Goal: Check status: Check status

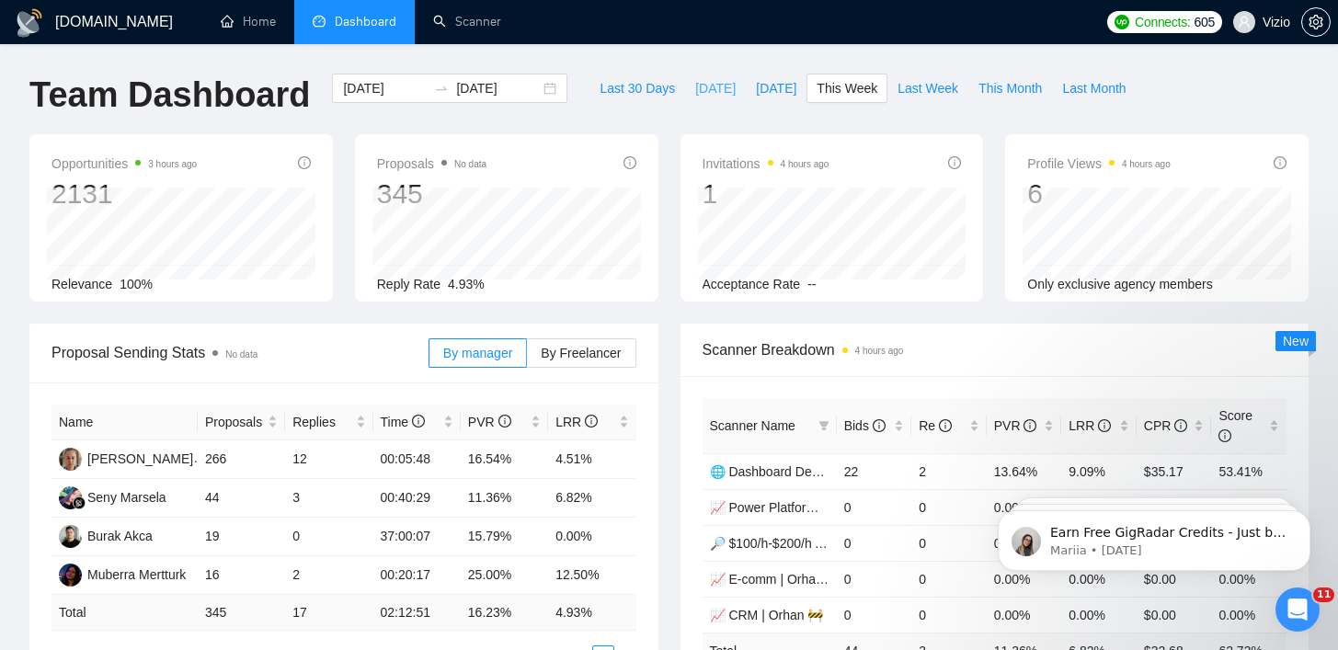
click at [703, 82] on span "[DATE]" at bounding box center [715, 88] width 40 height 20
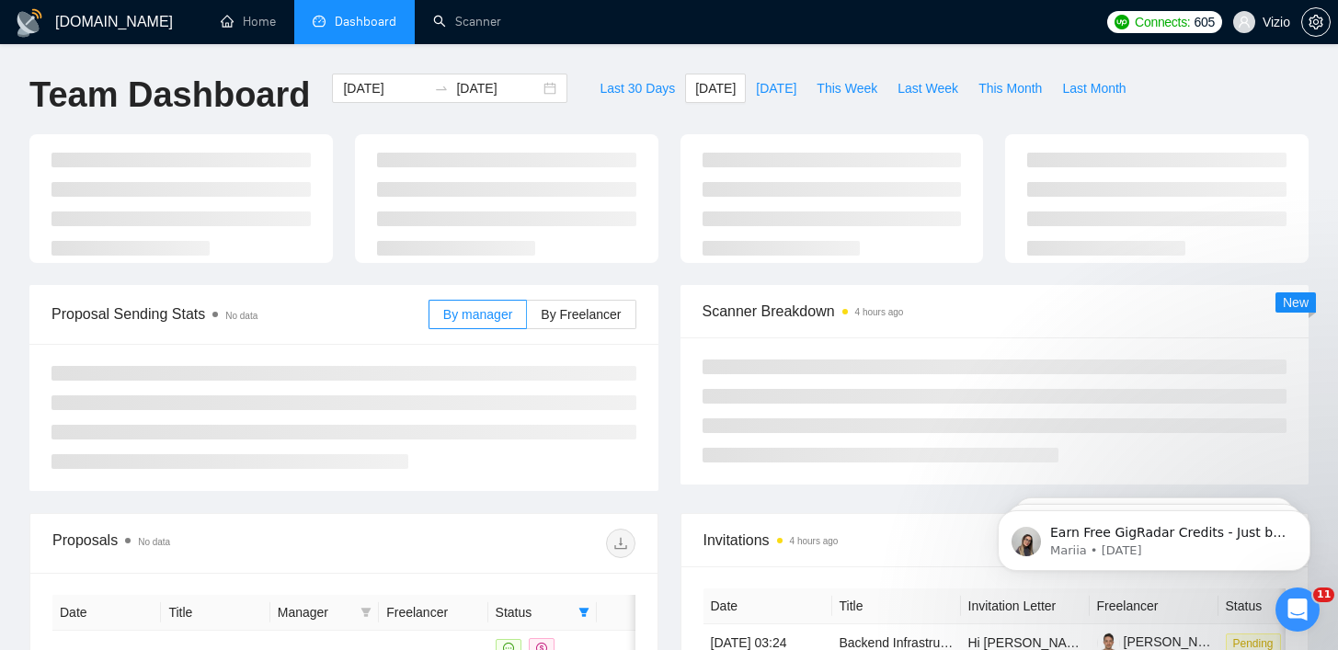
type input "[DATE]"
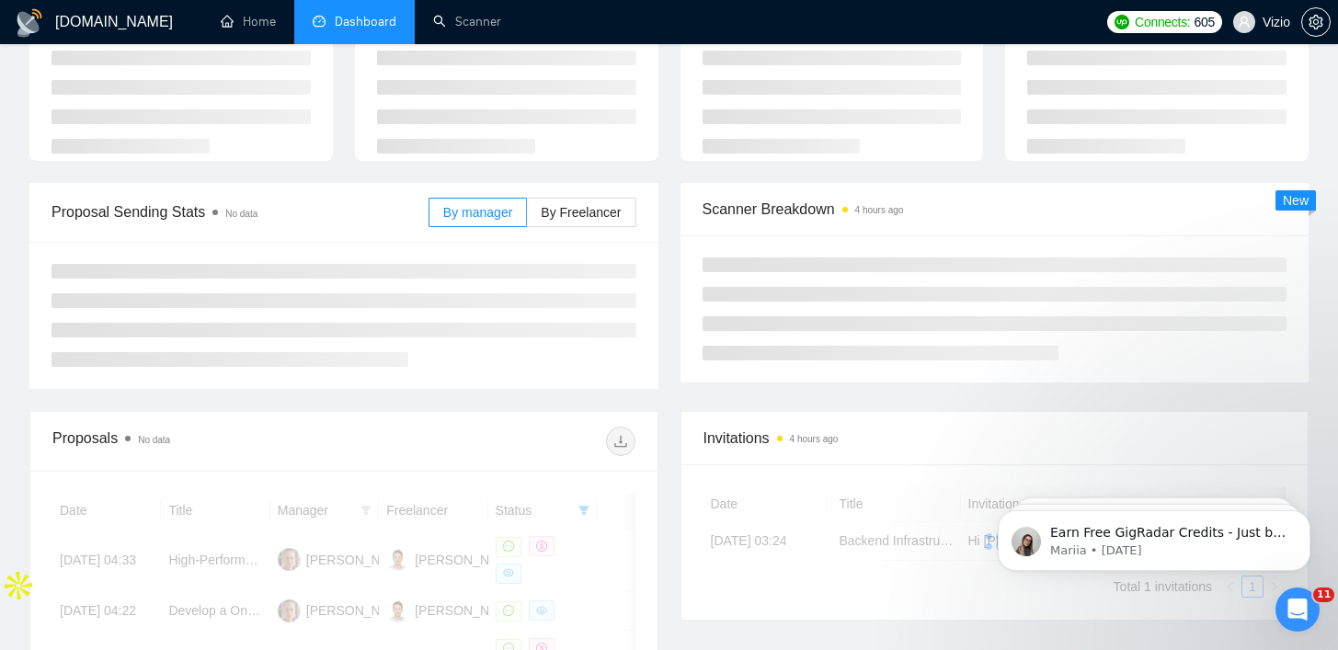
scroll to position [148, 0]
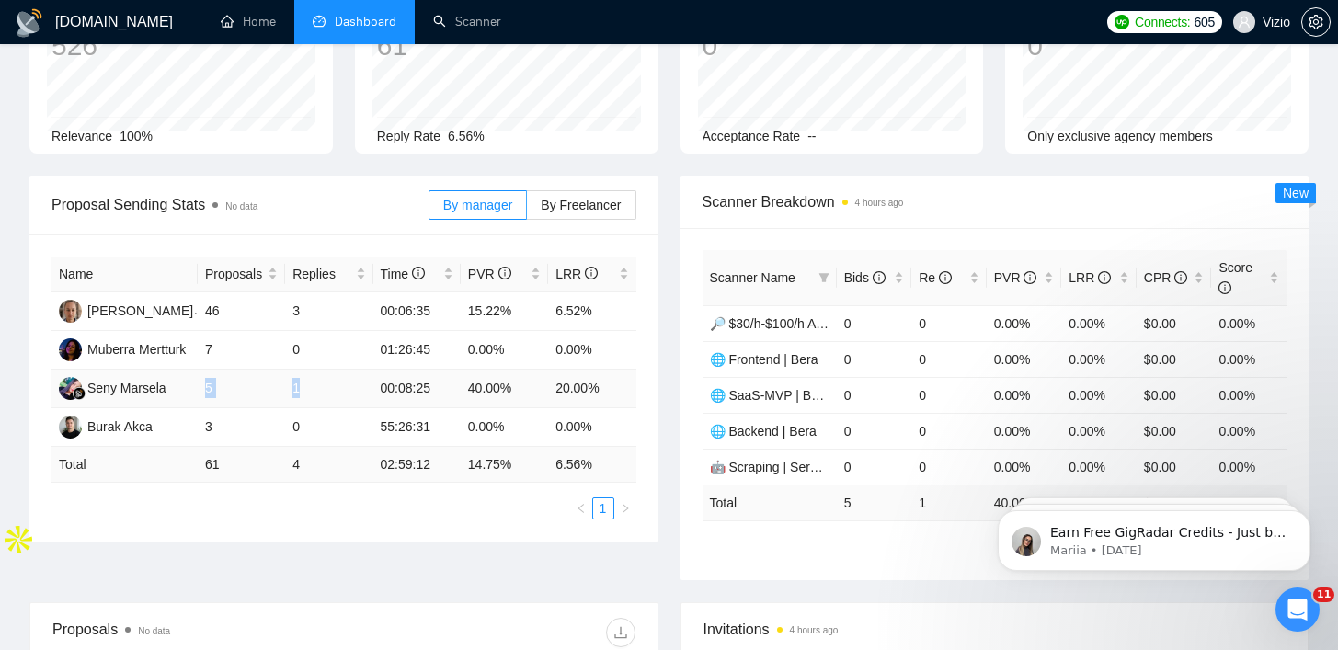
drag, startPoint x: 192, startPoint y: 387, endPoint x: 311, endPoint y: 383, distance: 118.7
click at [311, 383] on tr "[PERSON_NAME] 5 1 00:08:25 40.00% 20.00%" at bounding box center [343, 389] width 585 height 39
click at [333, 382] on td "1" at bounding box center [328, 389] width 87 height 39
drag, startPoint x: 209, startPoint y: 353, endPoint x: 229, endPoint y: 349, distance: 20.7
click at [227, 349] on td "7" at bounding box center [241, 350] width 87 height 39
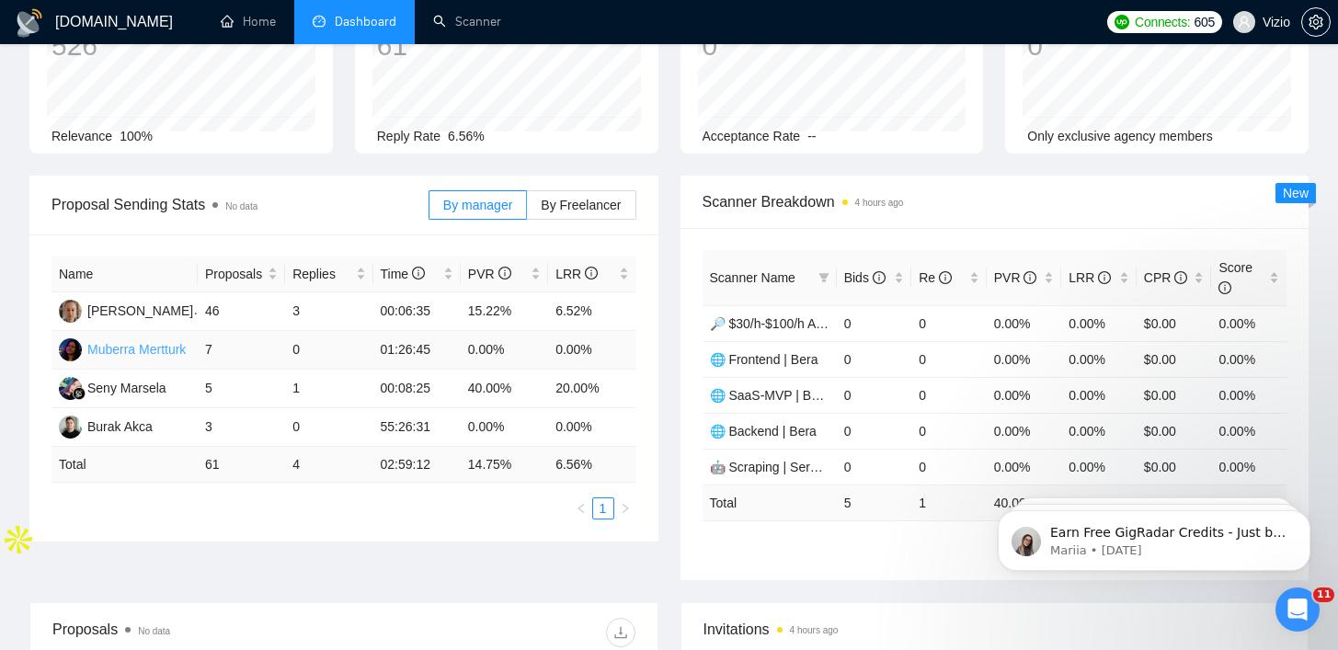
drag, startPoint x: 165, startPoint y: 345, endPoint x: 141, endPoint y: 341, distance: 24.2
click at [146, 343] on tr "Muberra Mertturk 7 0 01:26:45 0.00% 0.00%" at bounding box center [343, 350] width 585 height 39
click at [314, 349] on td "0" at bounding box center [328, 350] width 87 height 39
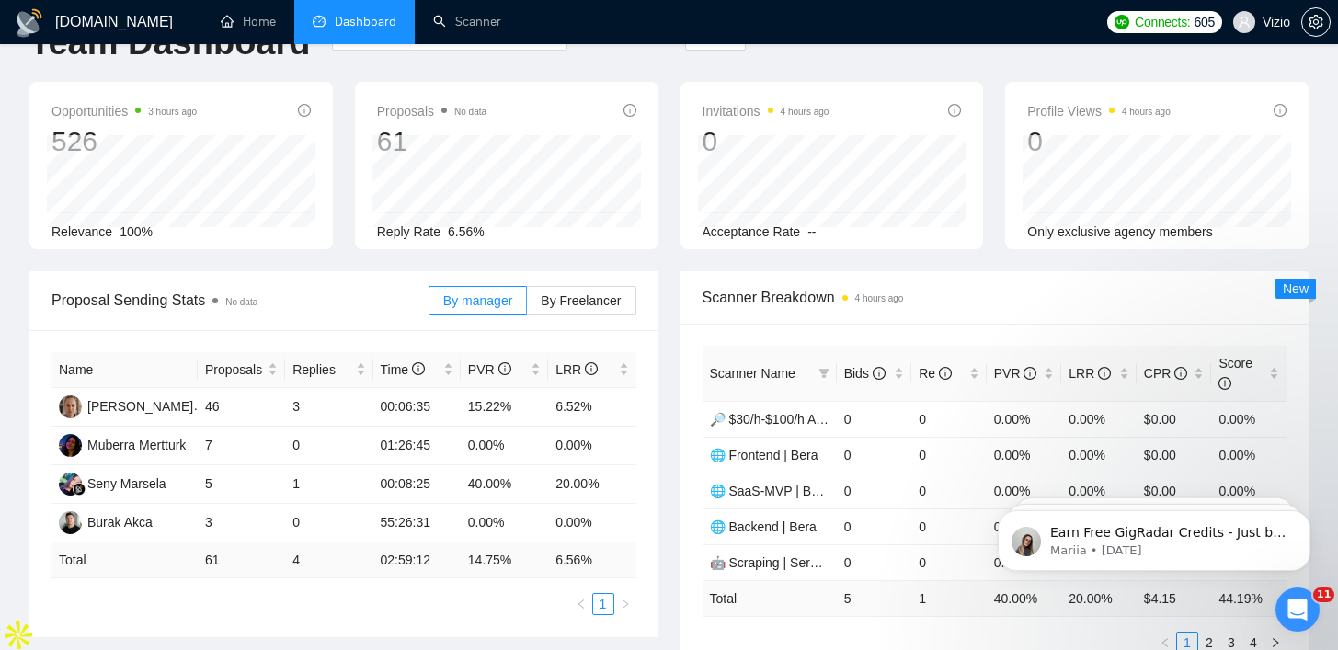
scroll to position [0, 0]
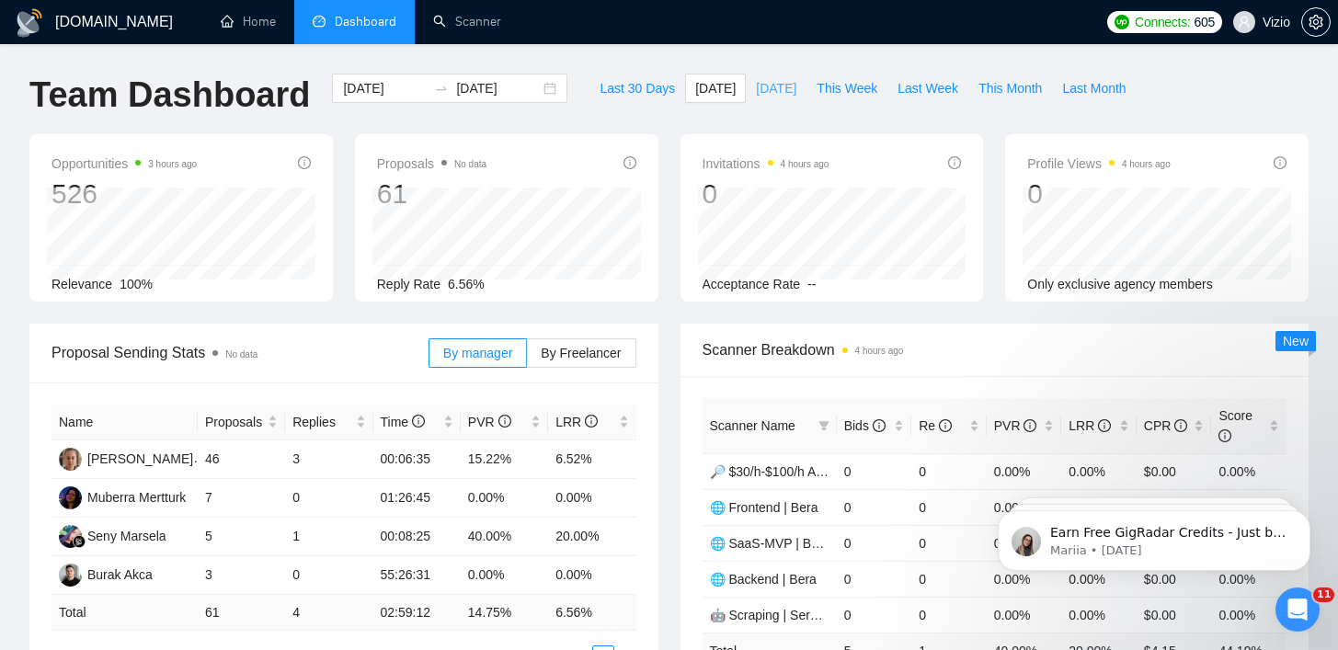
click at [746, 99] on button "[DATE]" at bounding box center [776, 88] width 61 height 29
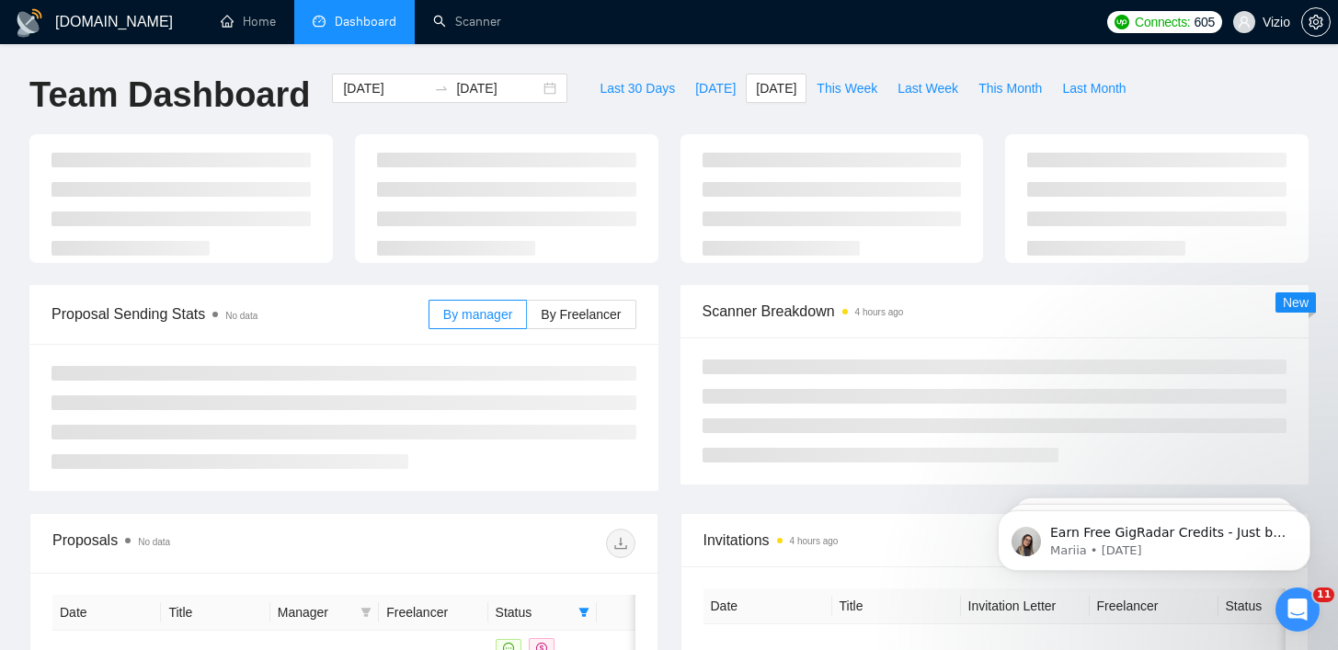
type input "[DATE]"
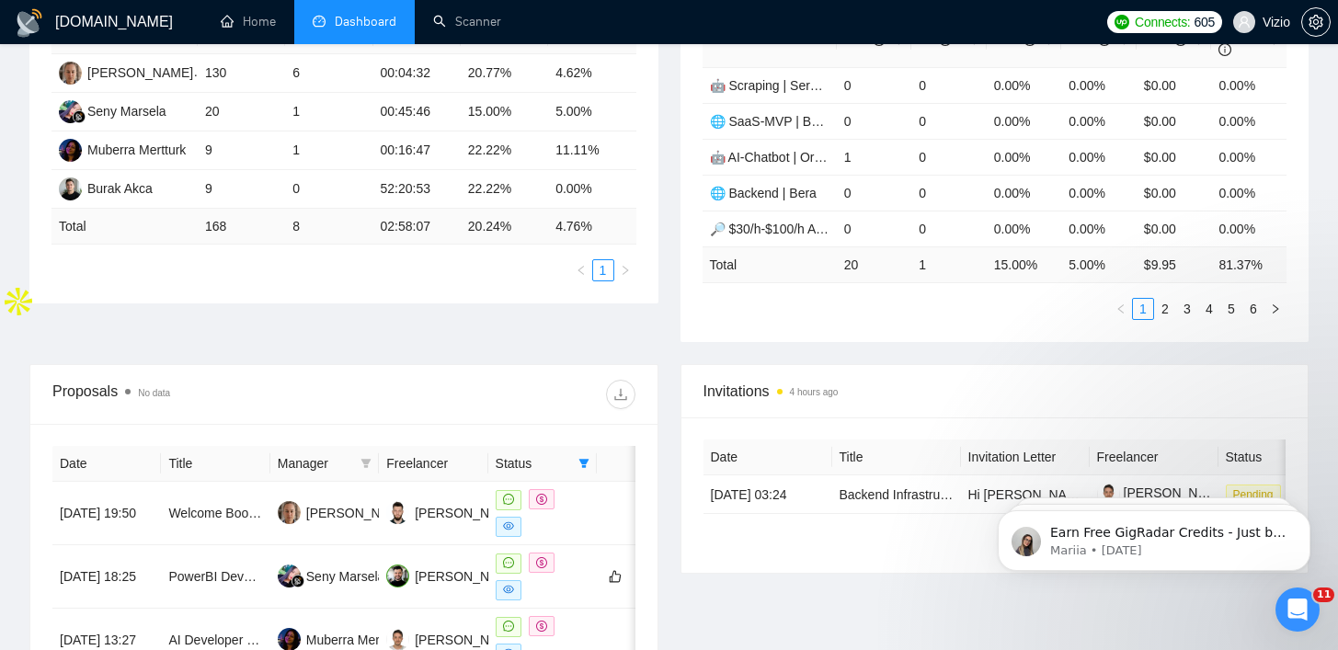
scroll to position [235, 0]
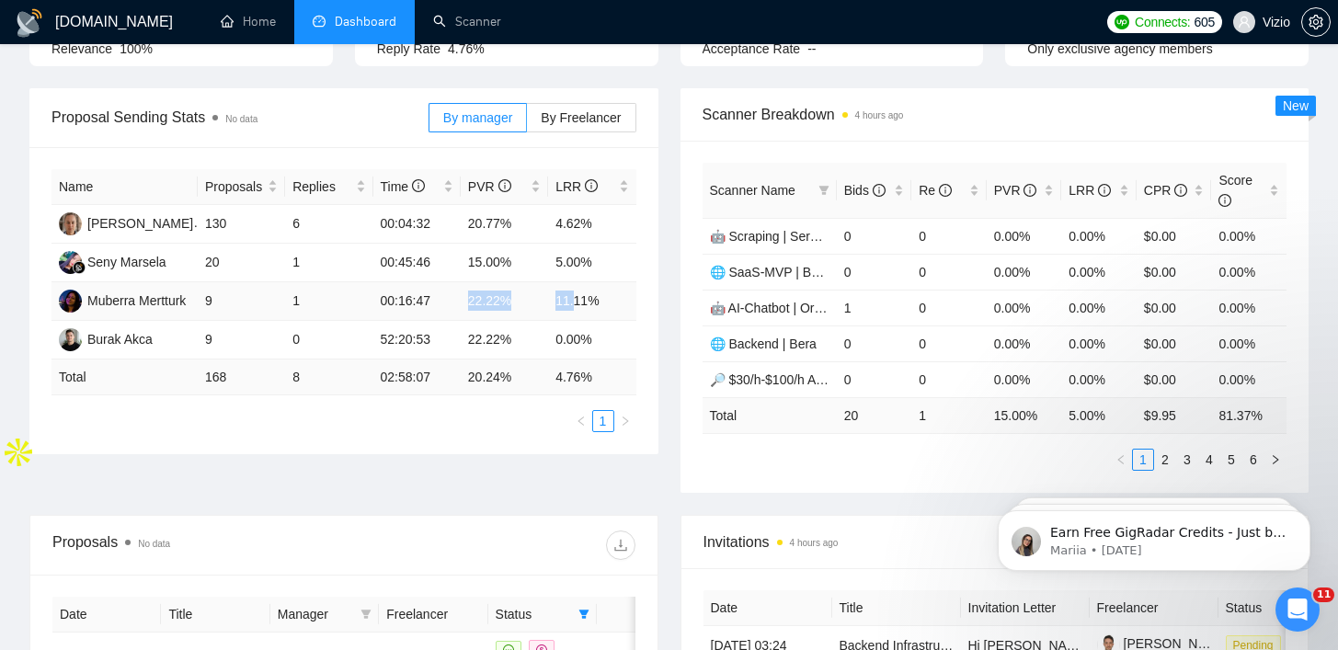
drag, startPoint x: 512, startPoint y: 300, endPoint x: 624, endPoint y: 306, distance: 112.4
click at [593, 306] on tr "Muberra Mertturk 9 1 00:16:47 22.22% 11.11%" at bounding box center [343, 301] width 585 height 39
click at [627, 306] on td "11.11%" at bounding box center [591, 301] width 87 height 39
drag, startPoint x: 460, startPoint y: 345, endPoint x: 624, endPoint y: 338, distance: 164.7
click at [624, 338] on tr "Burak Akca 9 0 52:20:53 22.22% 0.00%" at bounding box center [343, 340] width 585 height 39
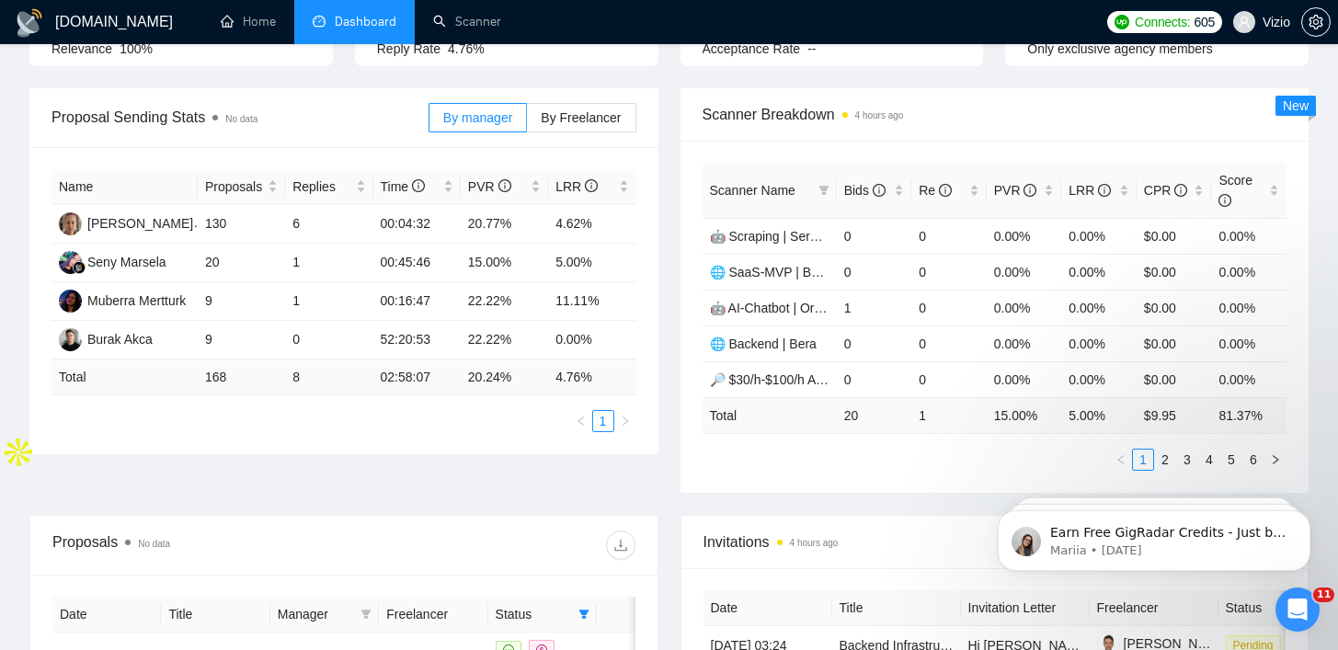
click at [639, 333] on div "Name Proposals Replies Time PVR LRR [PERSON_NAME] 130 6 00:04:32 20.77% 4.62% […" at bounding box center [343, 300] width 629 height 307
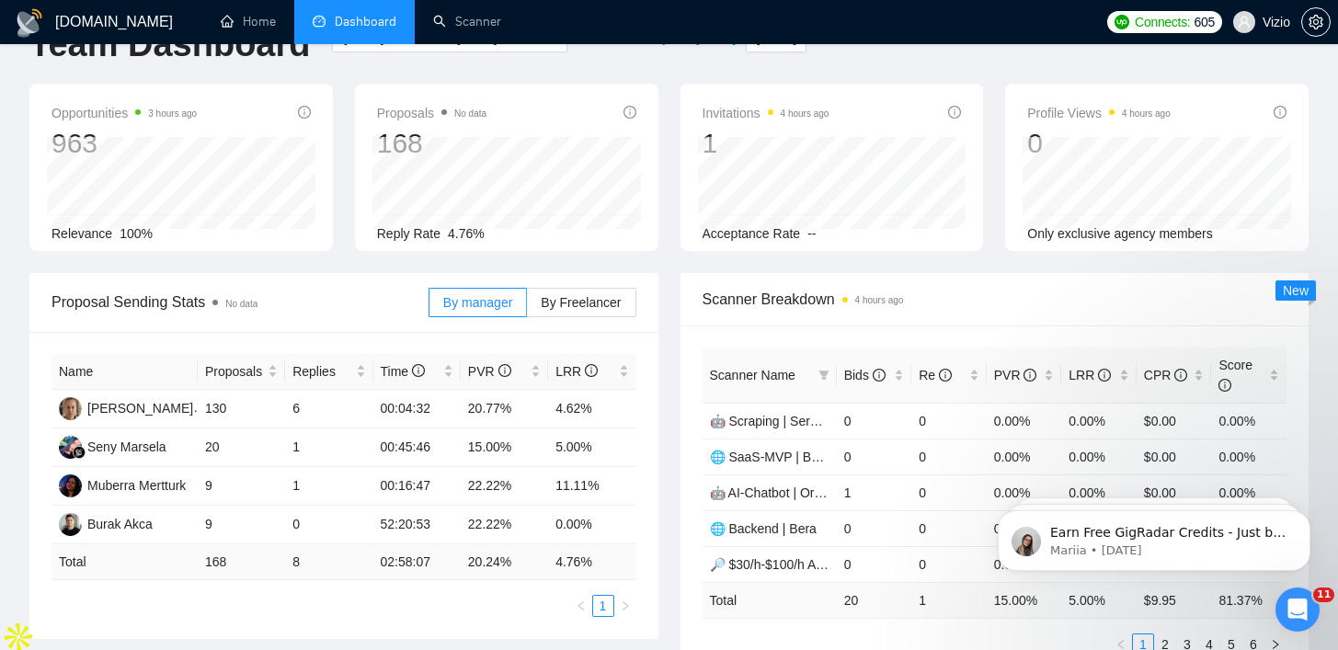
scroll to position [0, 0]
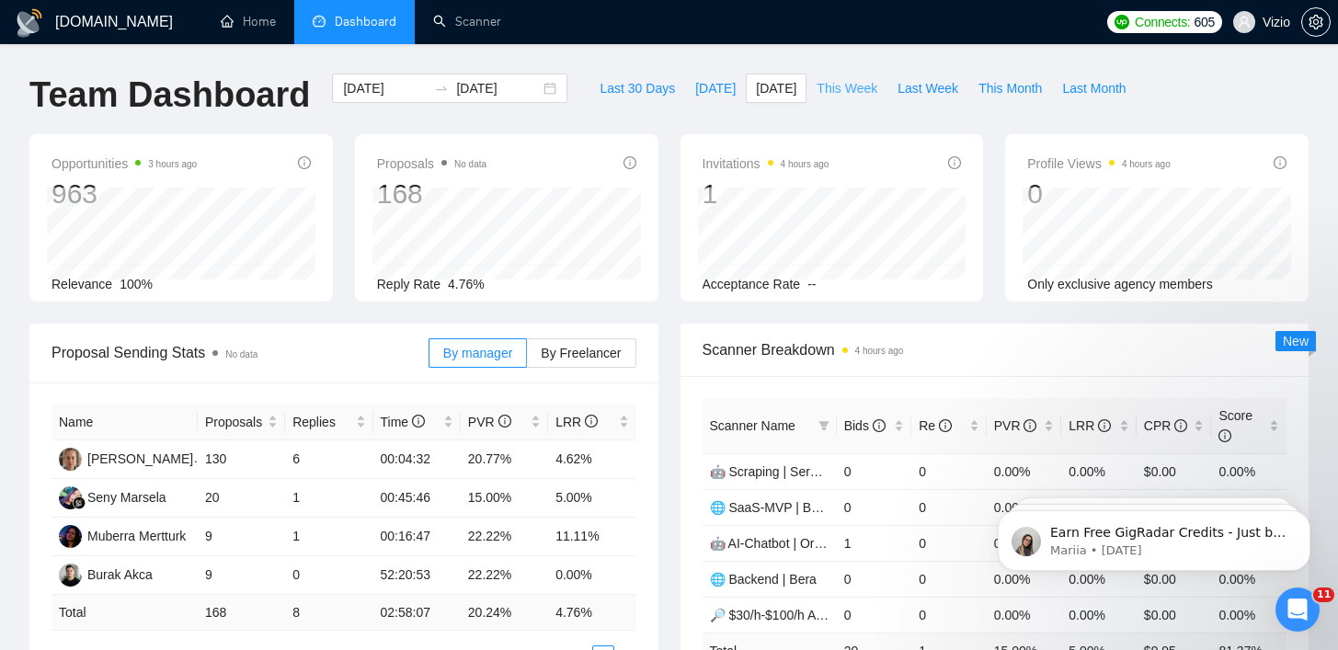
click at [855, 91] on span "This Week" at bounding box center [847, 88] width 61 height 20
type input "[DATE]"
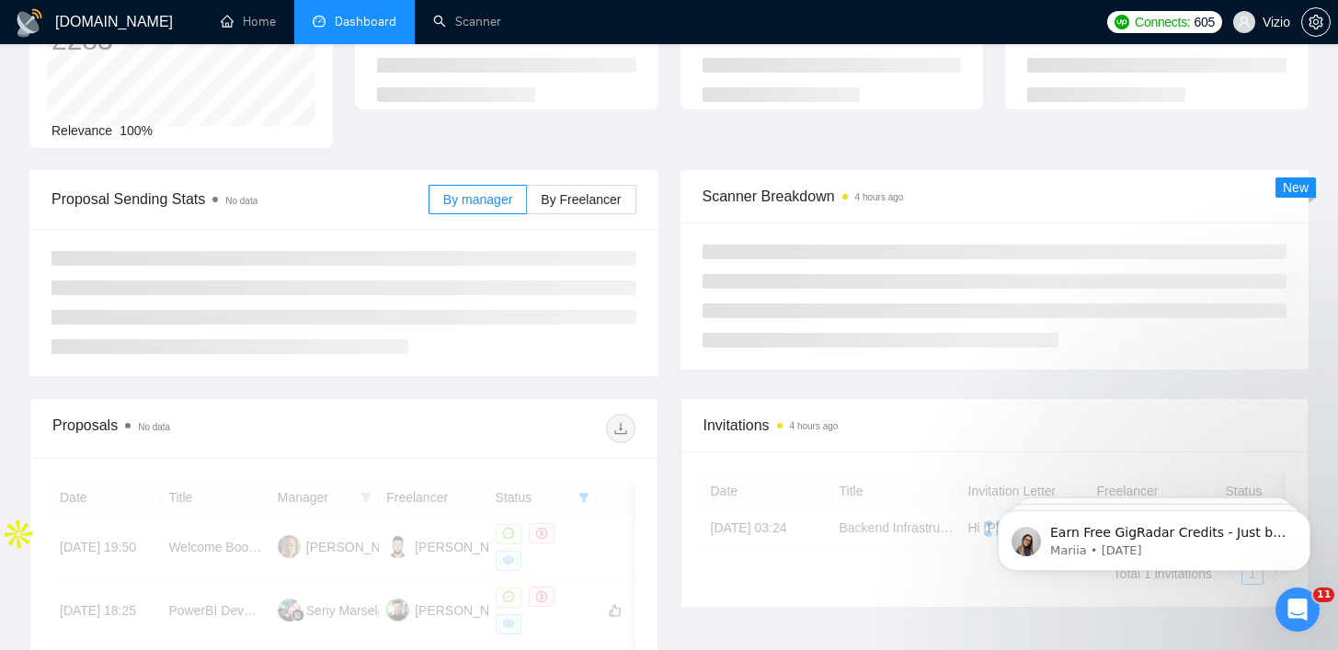
scroll to position [40, 0]
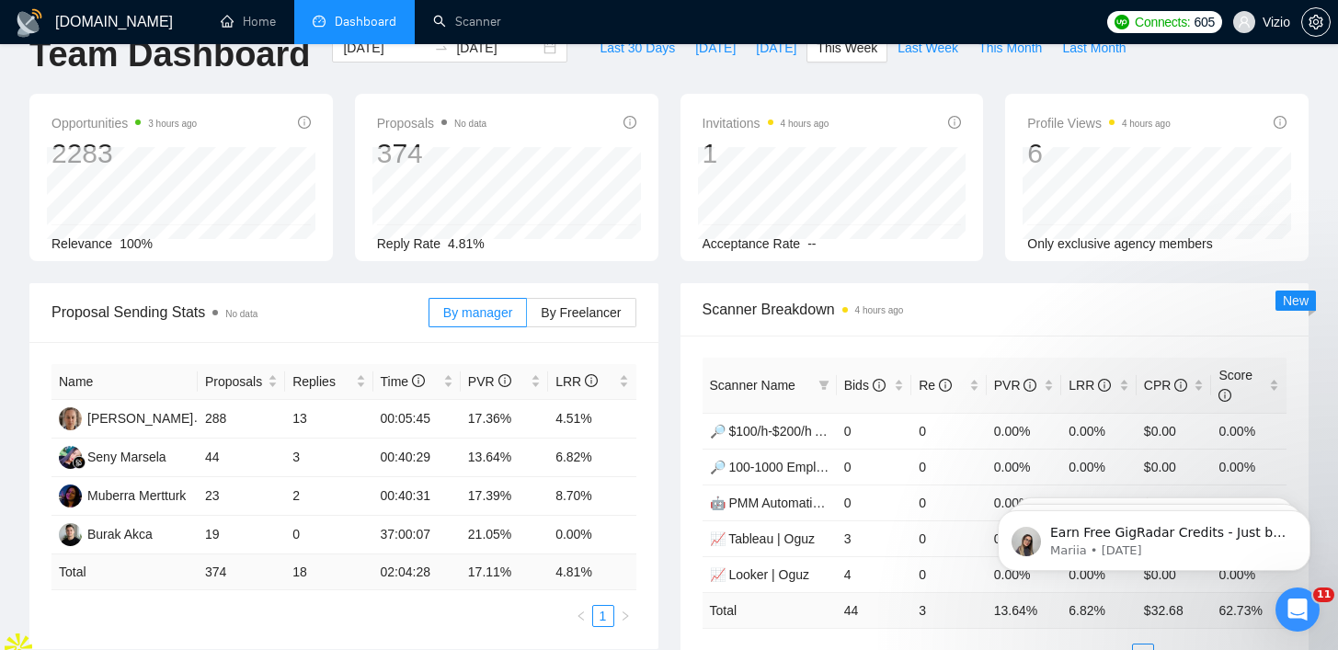
click at [666, 436] on div "Proposal Sending Stats No data By manager By Freelancer Name Proposals Replies …" at bounding box center [343, 466] width 651 height 366
